Goal: Transaction & Acquisition: Purchase product/service

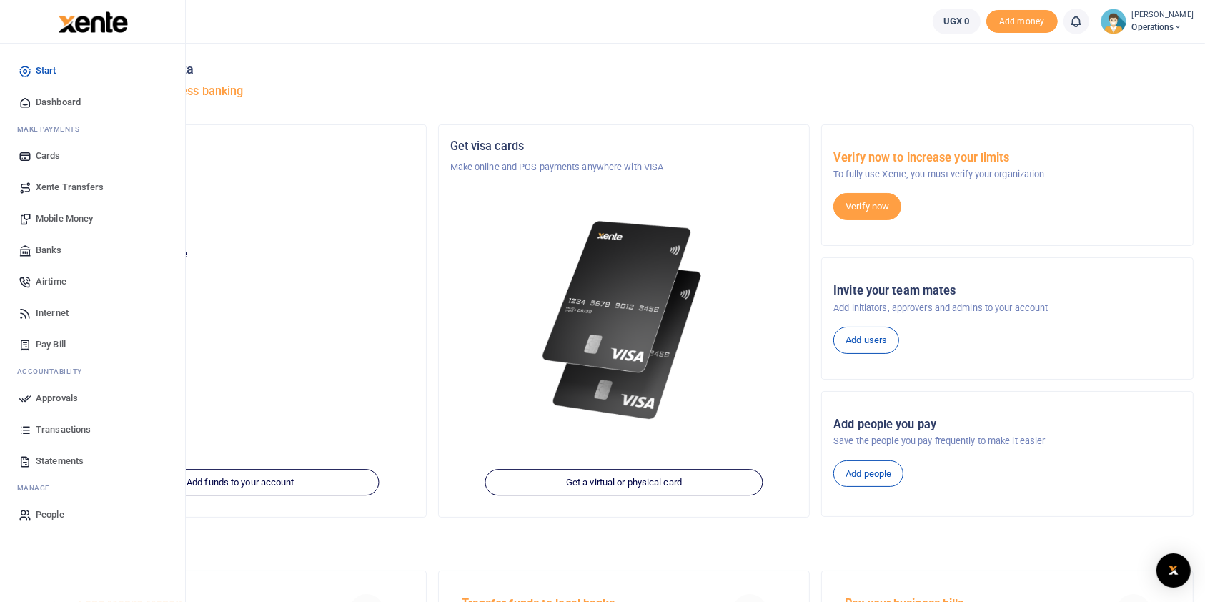
click at [71, 222] on span "Mobile Money" at bounding box center [64, 219] width 57 height 14
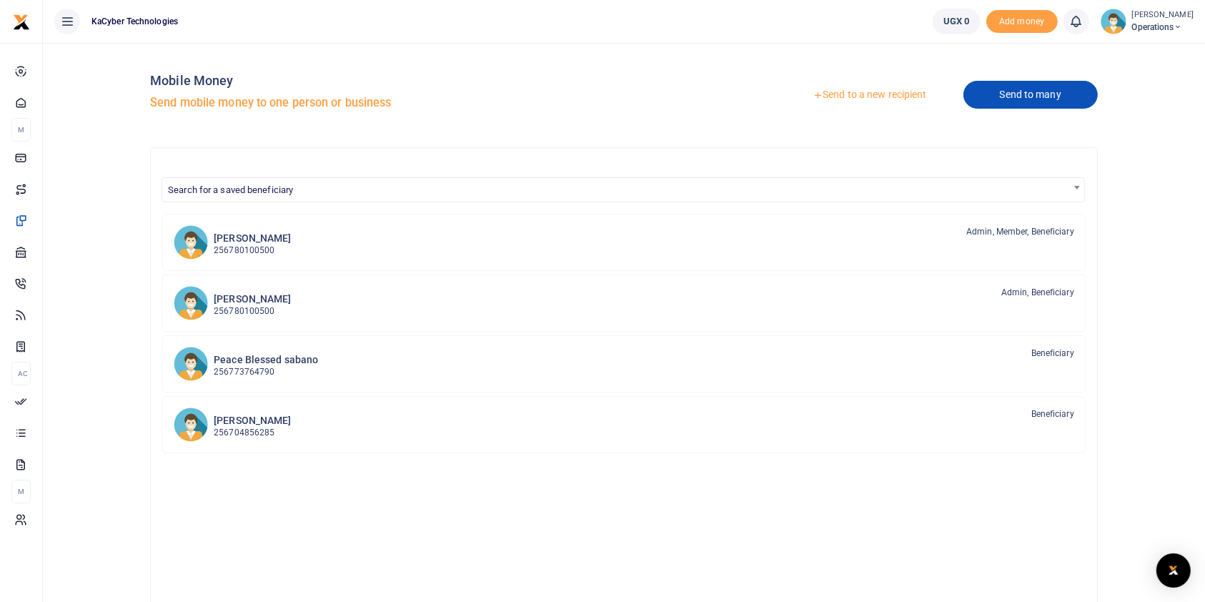
click at [1021, 98] on link "Send to many" at bounding box center [1030, 95] width 134 height 28
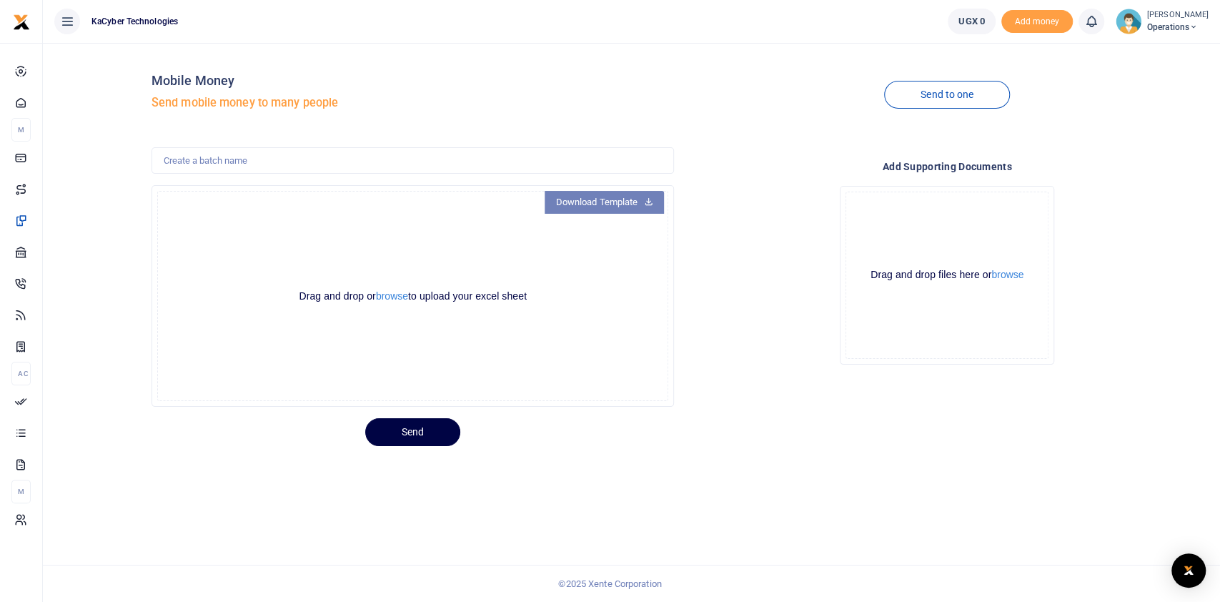
click at [587, 206] on link "Download Template" at bounding box center [605, 202] width 120 height 23
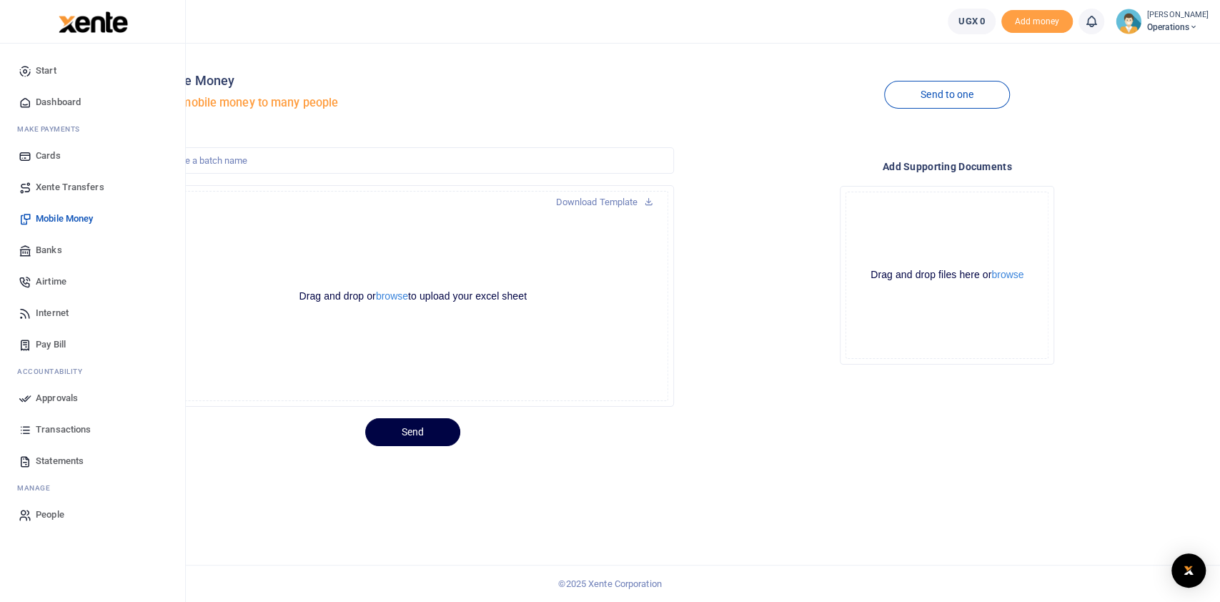
click at [61, 215] on span "Mobile Money" at bounding box center [64, 219] width 57 height 14
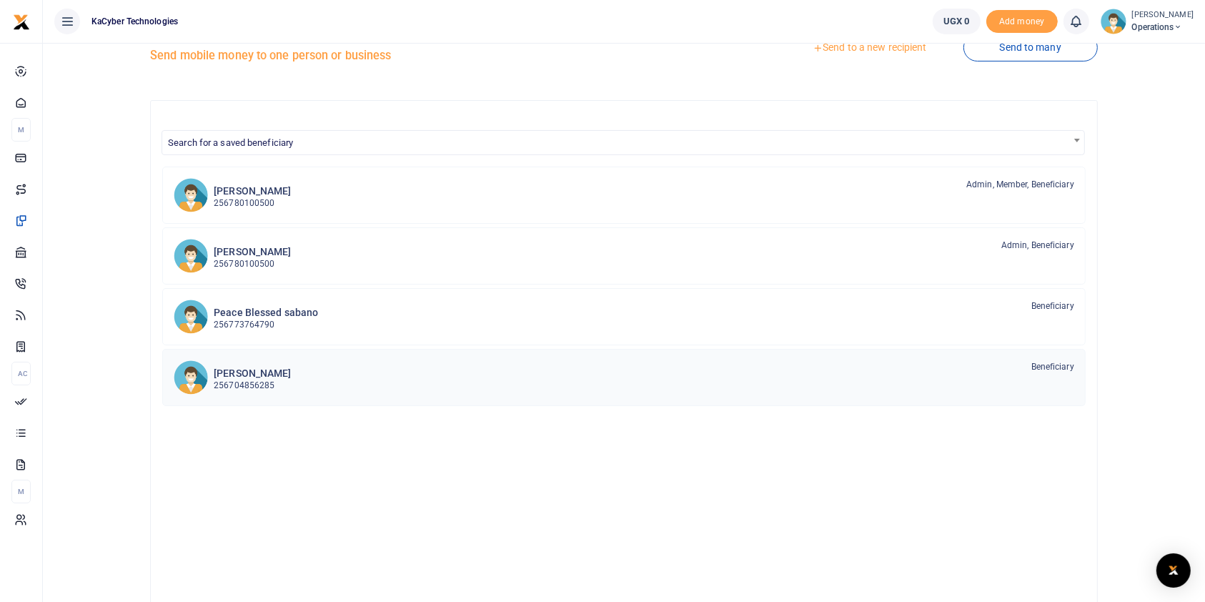
scroll to position [49, 0]
click at [237, 377] on p "256704856285" at bounding box center [252, 384] width 77 height 14
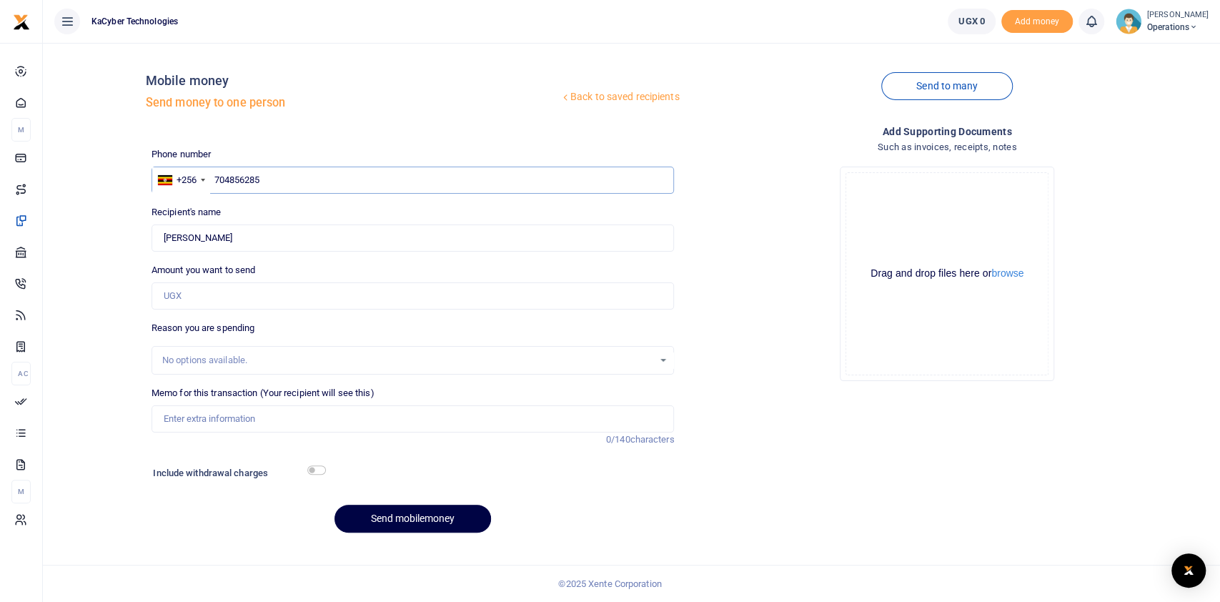
click at [280, 179] on input "704856285" at bounding box center [413, 180] width 523 height 27
click at [234, 232] on input "Sandra Nanteza" at bounding box center [413, 237] width 523 height 27
click at [266, 299] on input "Amount you want to send" at bounding box center [413, 295] width 523 height 27
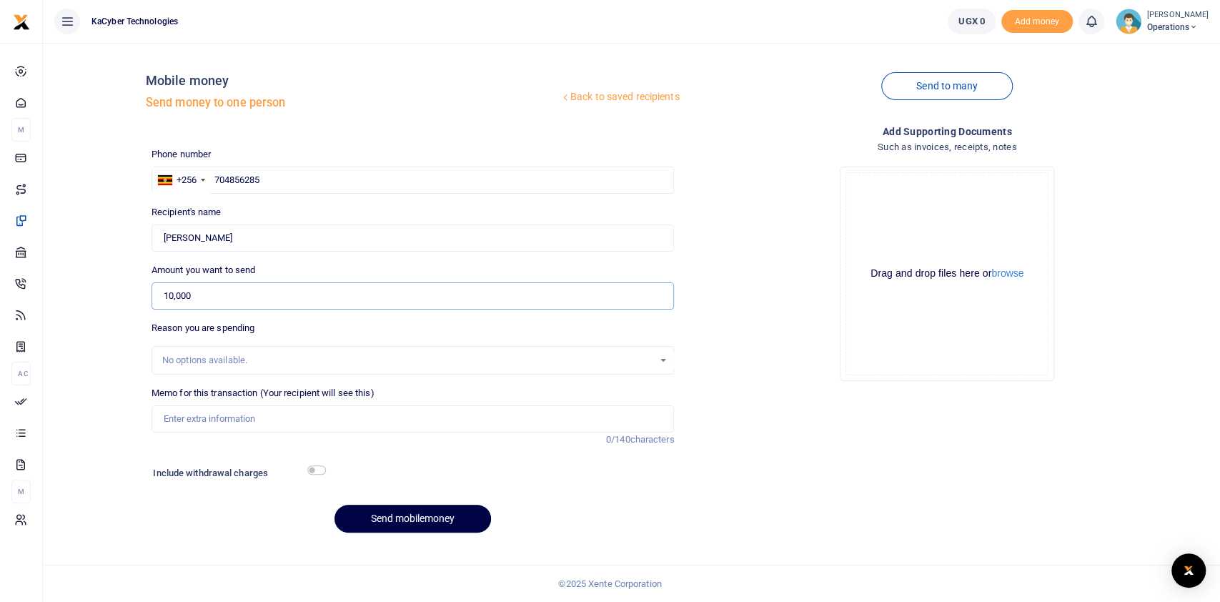
type input "10,000"
click at [244, 356] on div "No options available." at bounding box center [408, 360] width 492 height 14
click at [280, 366] on div "No options available." at bounding box center [408, 360] width 492 height 14
click at [403, 368] on div "No options available." at bounding box center [413, 360] width 523 height 29
click at [287, 291] on input "10,000" at bounding box center [413, 295] width 523 height 27
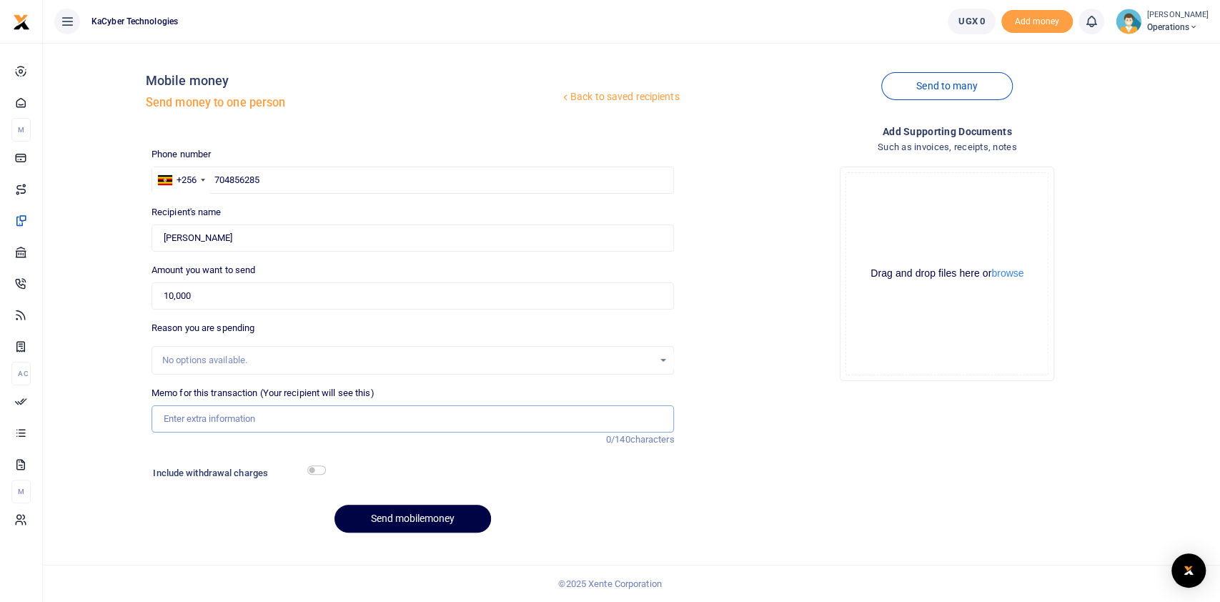
click at [216, 417] on input "Memo for this transaction (Your recipient will see this)" at bounding box center [413, 418] width 523 height 27
type input "Data"
click at [289, 187] on input "704856285" at bounding box center [413, 180] width 523 height 27
drag, startPoint x: 217, startPoint y: 176, endPoint x: 283, endPoint y: 177, distance: 66.5
click at [283, 177] on input "704856285" at bounding box center [413, 180] width 523 height 27
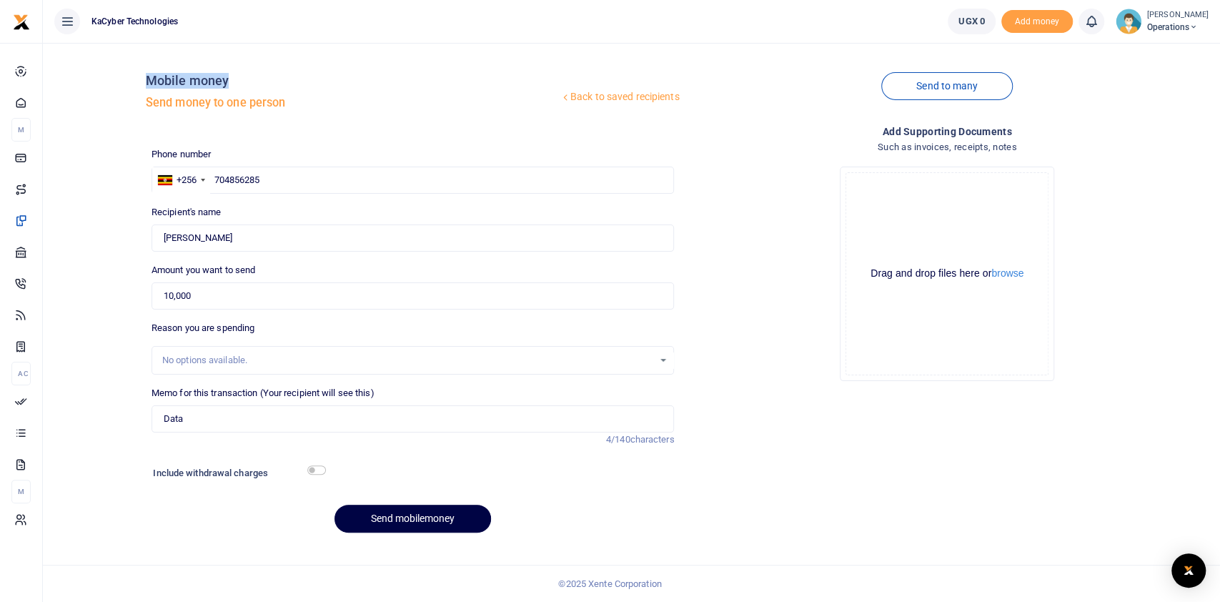
drag, startPoint x: 149, startPoint y: 76, endPoint x: 300, endPoint y: 76, distance: 151.5
click at [300, 76] on h4 "Mobile money" at bounding box center [353, 81] width 414 height 16
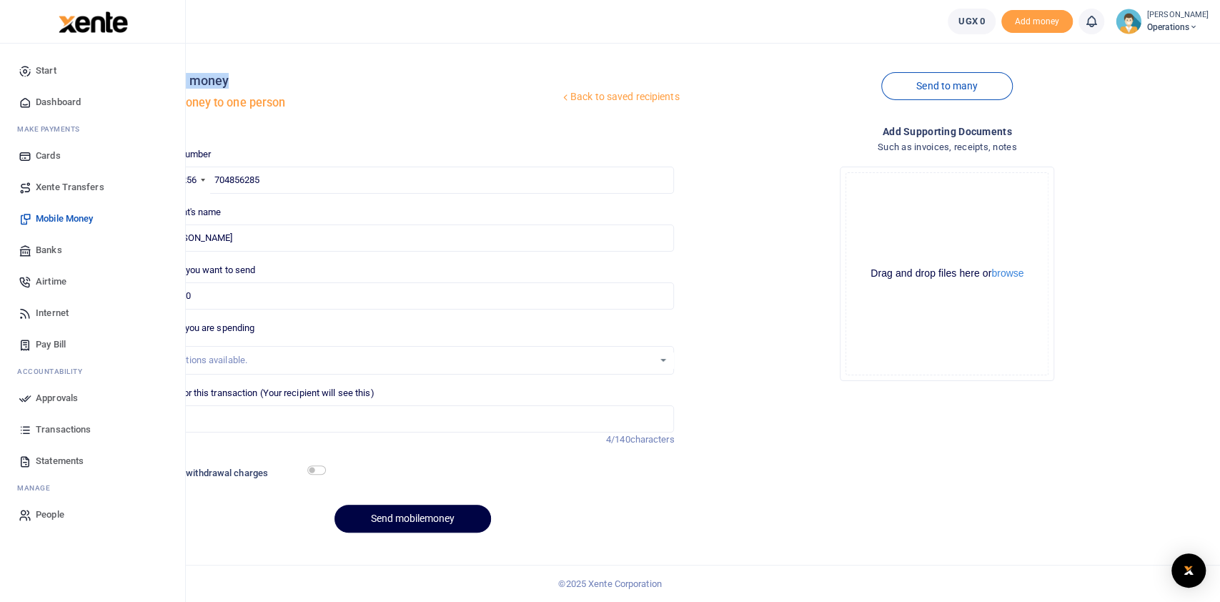
click at [54, 312] on span "Internet" at bounding box center [52, 313] width 33 height 14
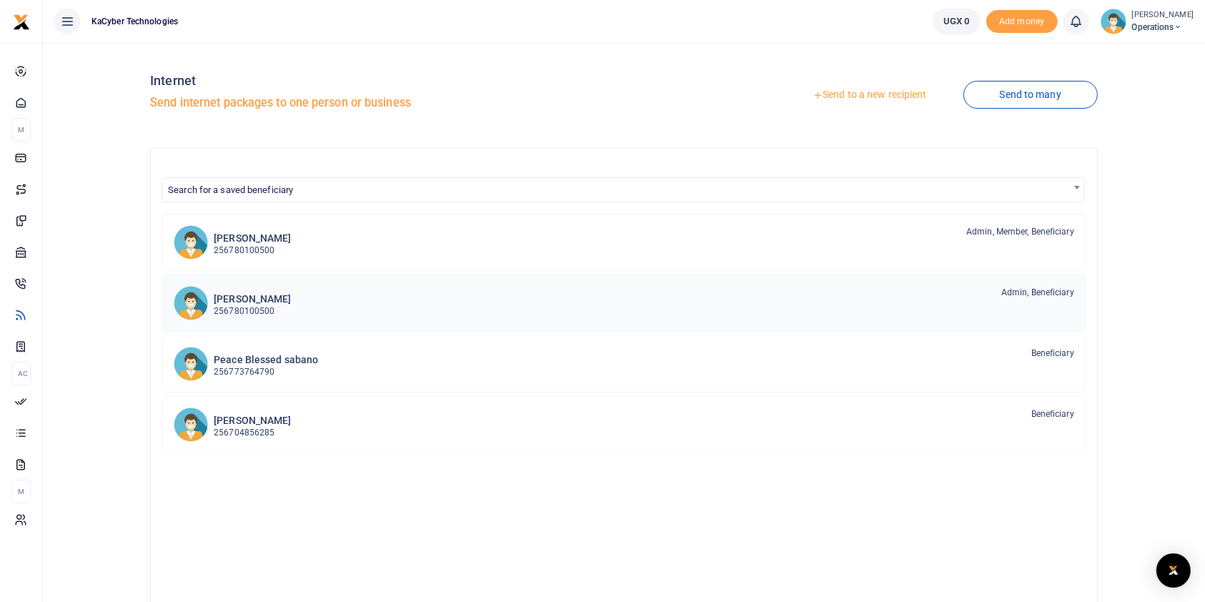
click at [1011, 292] on span "Admin, Beneficiary" at bounding box center [1037, 292] width 73 height 13
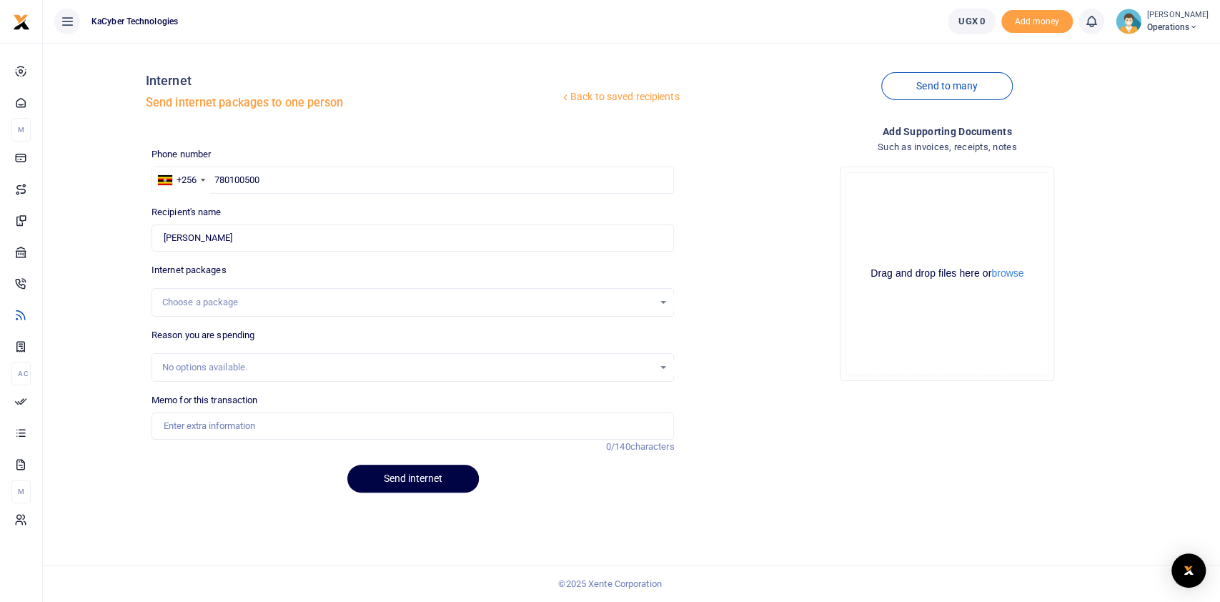
click at [341, 302] on div "Choose a package" at bounding box center [408, 302] width 492 height 14
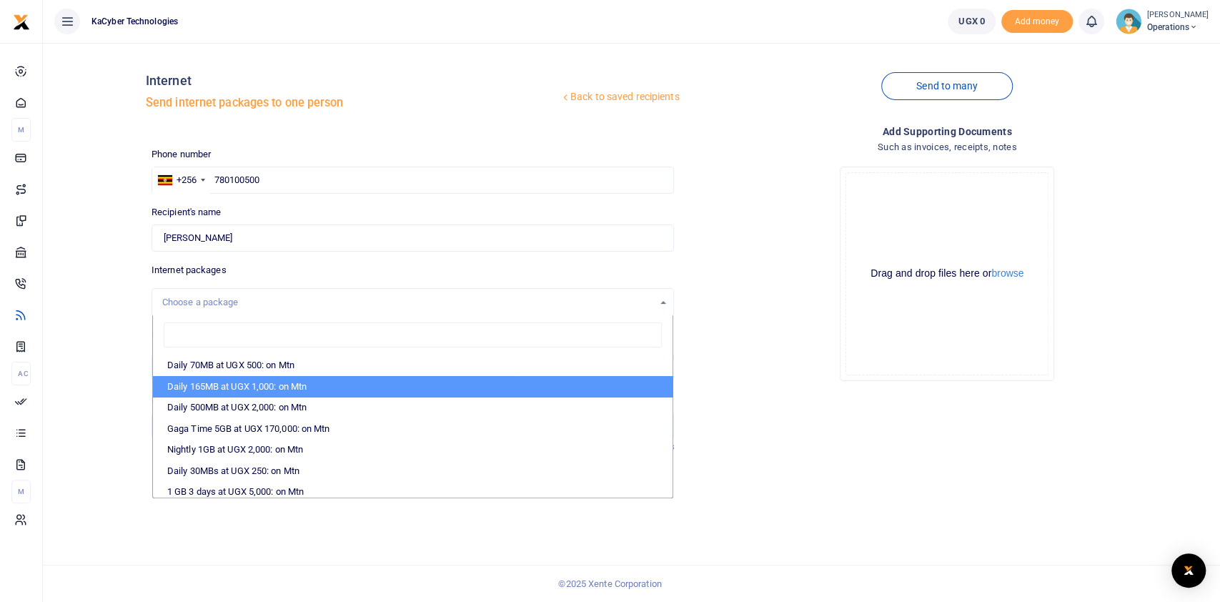
click at [114, 361] on div "Back to saved recipients Internet Send internet packages to one person Send to …" at bounding box center [632, 279] width 1166 height 450
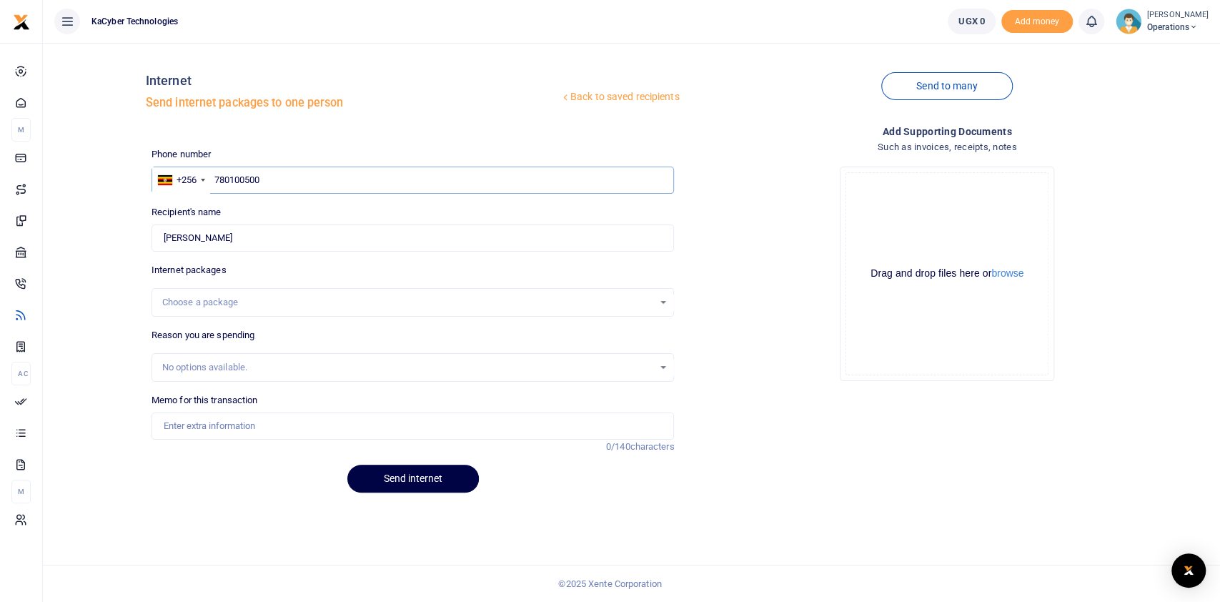
click at [297, 169] on input "780100500" at bounding box center [413, 180] width 523 height 27
click at [234, 430] on input "Memo for this transaction" at bounding box center [413, 425] width 523 height 27
click at [133, 445] on div "Back to saved recipients Internet Send internet packages to one person Send to …" at bounding box center [632, 279] width 1166 height 450
click at [285, 171] on input "780100500" at bounding box center [413, 180] width 523 height 27
